Goal: Task Accomplishment & Management: Manage account settings

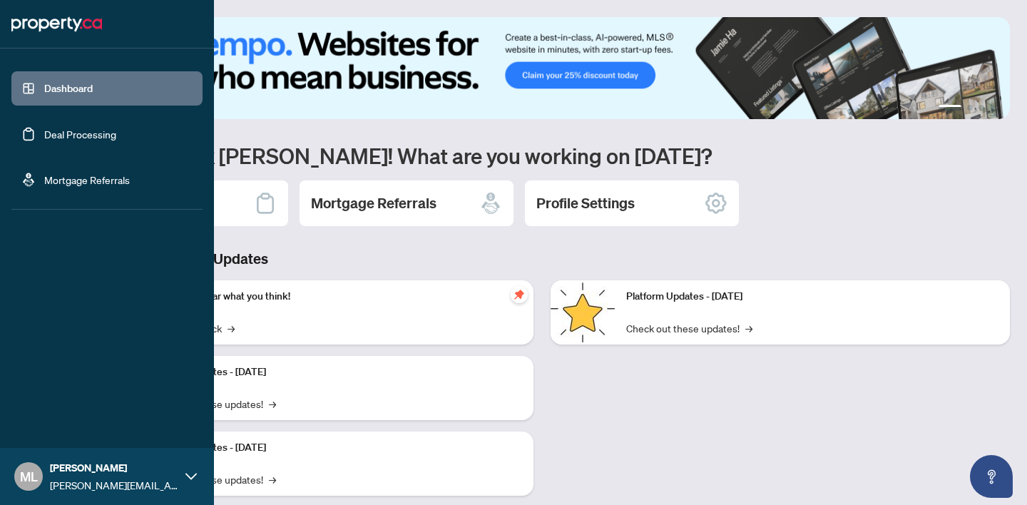
click at [44, 128] on link "Deal Processing" at bounding box center [80, 134] width 72 height 13
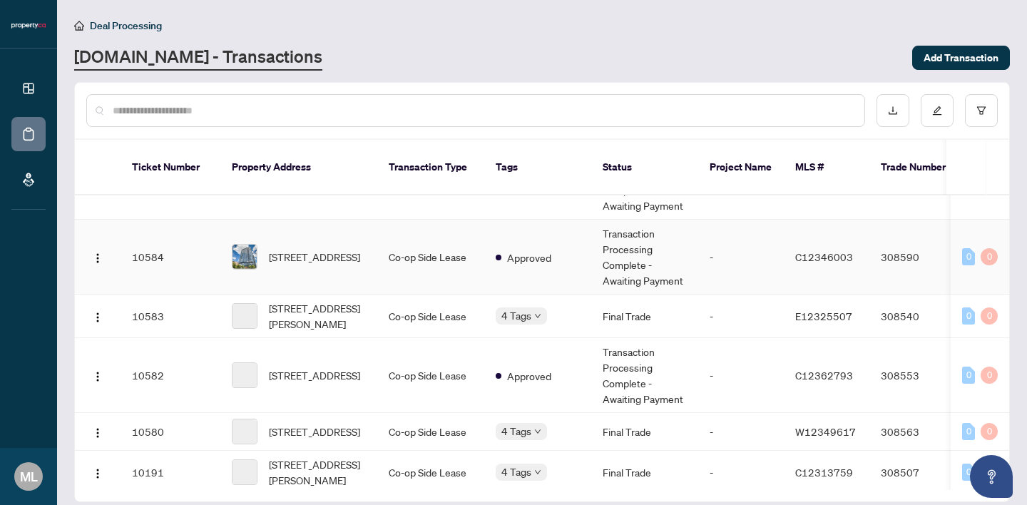
scroll to position [289, 0]
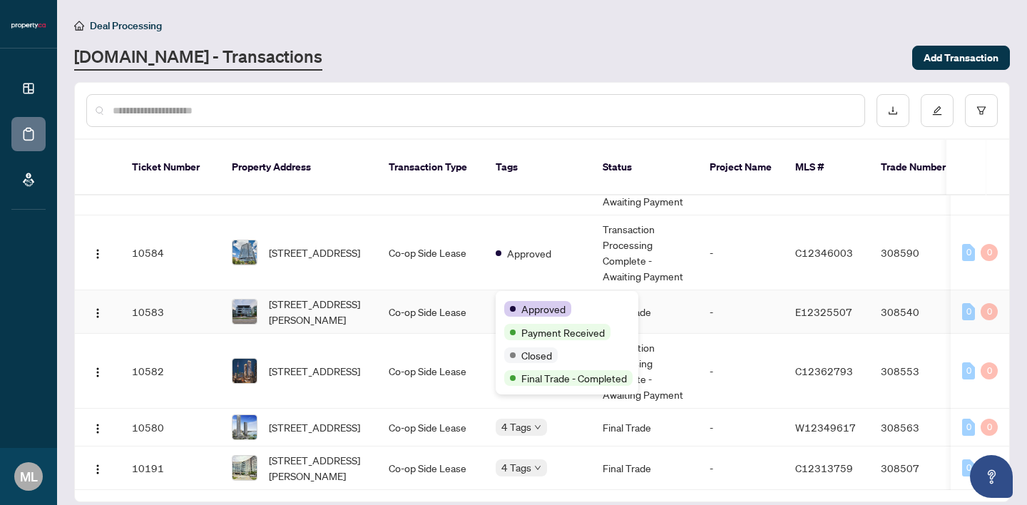
click at [539, 295] on body "Dashboard Deal Processing Mortgage Referrals [PERSON_NAME] Lopez [EMAIL_ADDRESS…" at bounding box center [513, 252] width 1027 height 505
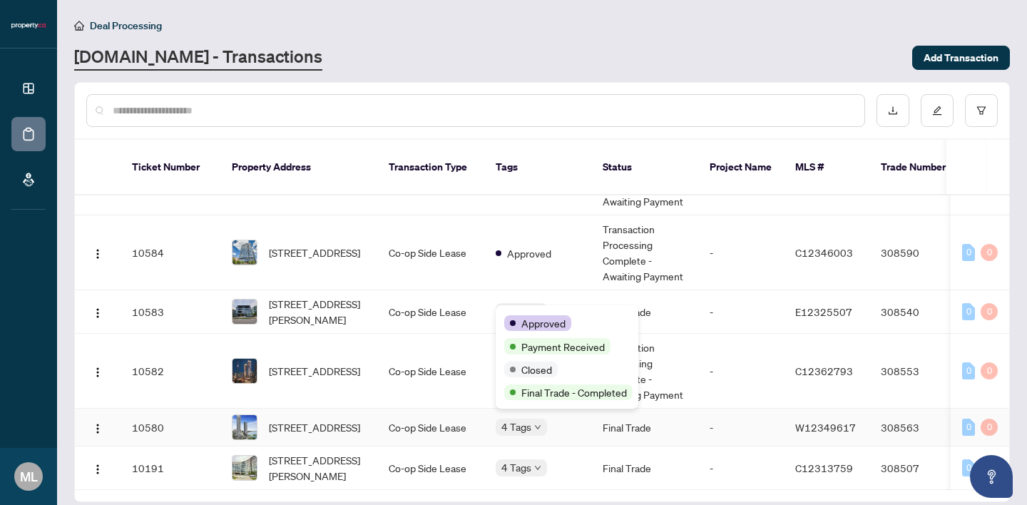
click at [527, 421] on span "4 Tags" at bounding box center [516, 426] width 30 height 16
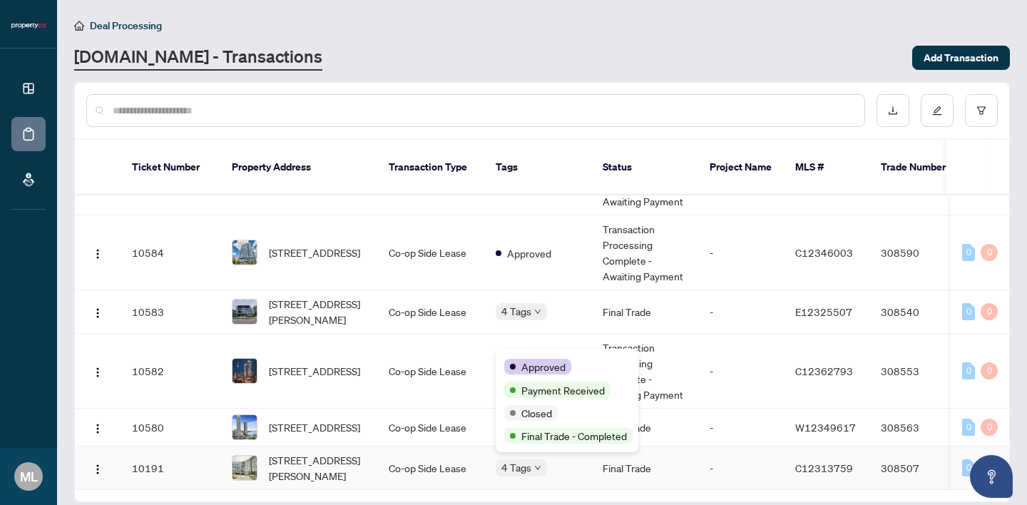
click at [530, 459] on span "4 Tags" at bounding box center [516, 467] width 30 height 16
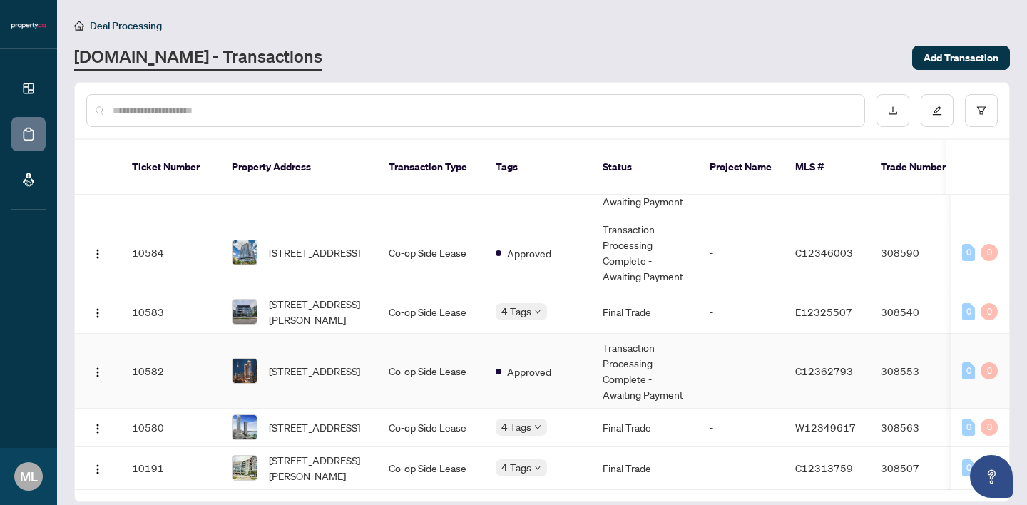
scroll to position [14, 0]
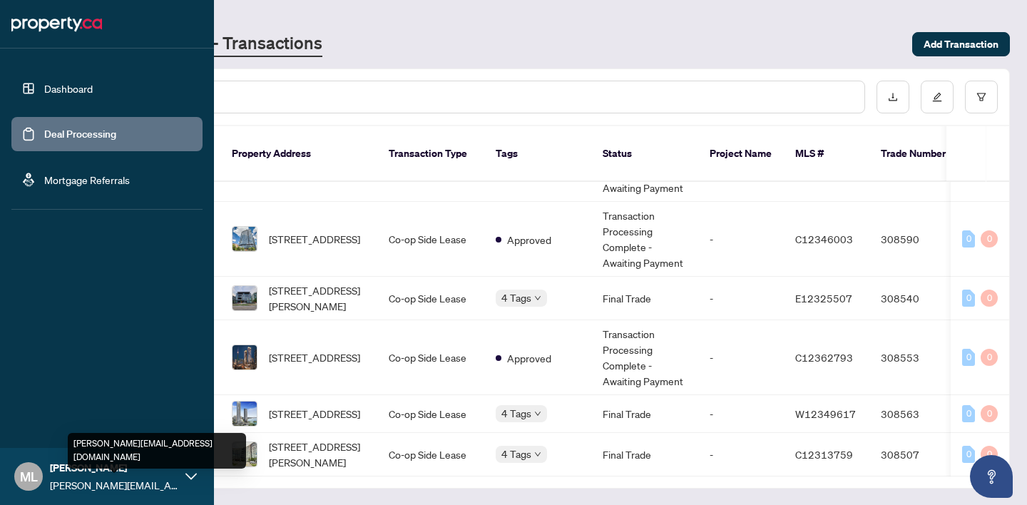
click at [76, 480] on span "[PERSON_NAME][EMAIL_ADDRESS][DOMAIN_NAME]" at bounding box center [114, 485] width 128 height 16
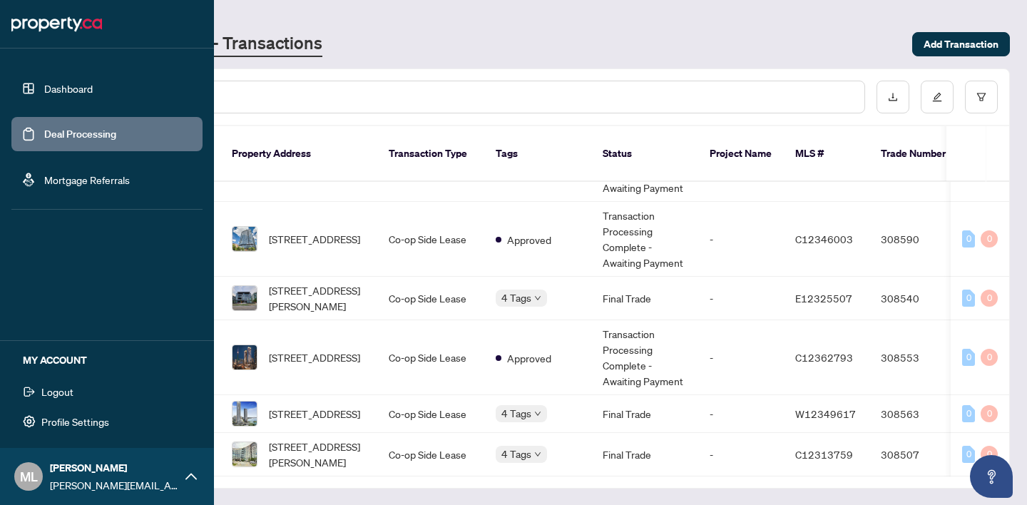
click at [93, 391] on button "Logout" at bounding box center [106, 391] width 191 height 24
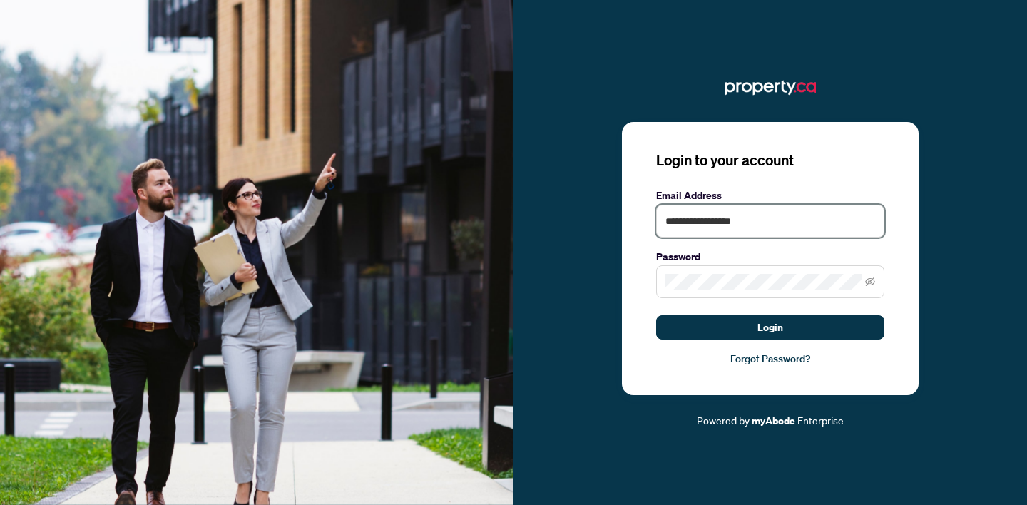
drag, startPoint x: 760, startPoint y: 222, endPoint x: 603, endPoint y: 205, distance: 157.7
click at [603, 205] on div "**********" at bounding box center [769, 252] width 513 height 353
type input "**********"
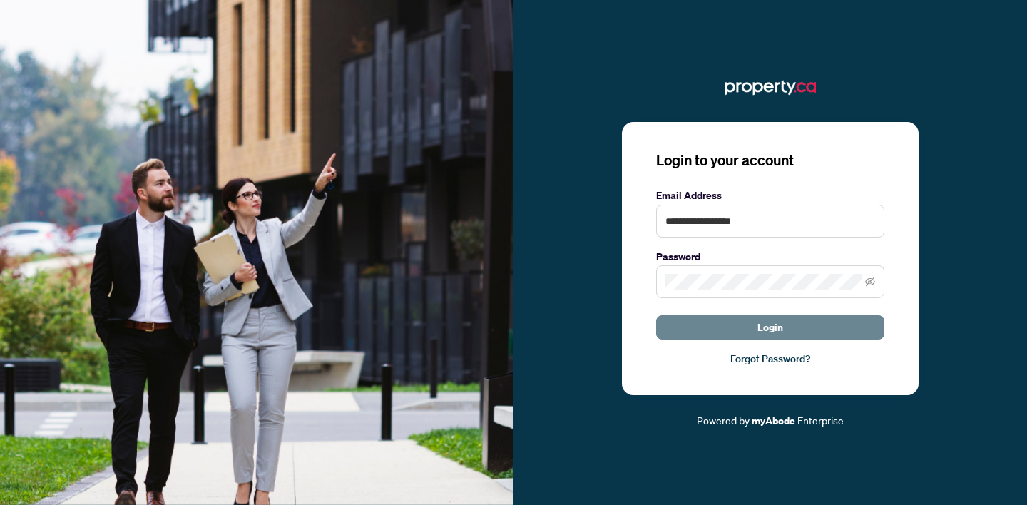
click at [759, 333] on span "Login" at bounding box center [770, 327] width 26 height 23
